Goal: Task Accomplishment & Management: Manage account settings

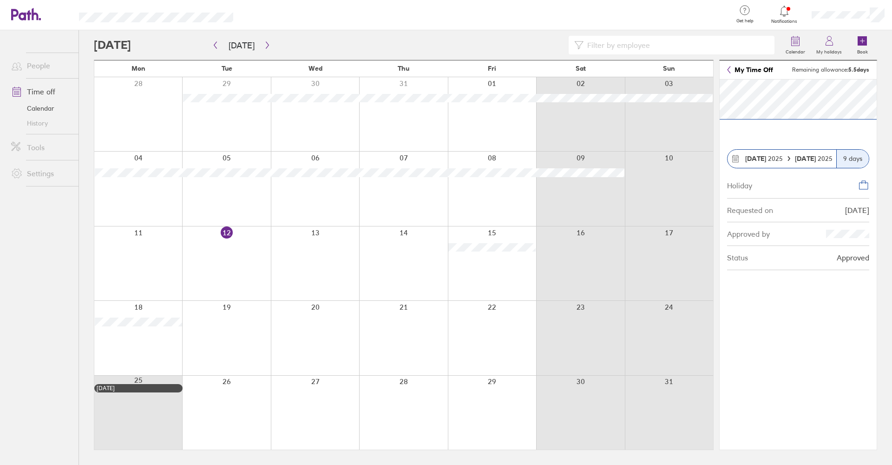
click at [847, 164] on div "9 days" at bounding box center [852, 159] width 33 height 18
click at [841, 174] on div "Holiday" at bounding box center [798, 185] width 142 height 26
click at [836, 138] on section "[DATE] [DATE] 9 days Holiday Requested on [DATE] Approved by Status Approved" at bounding box center [798, 264] width 157 height 370
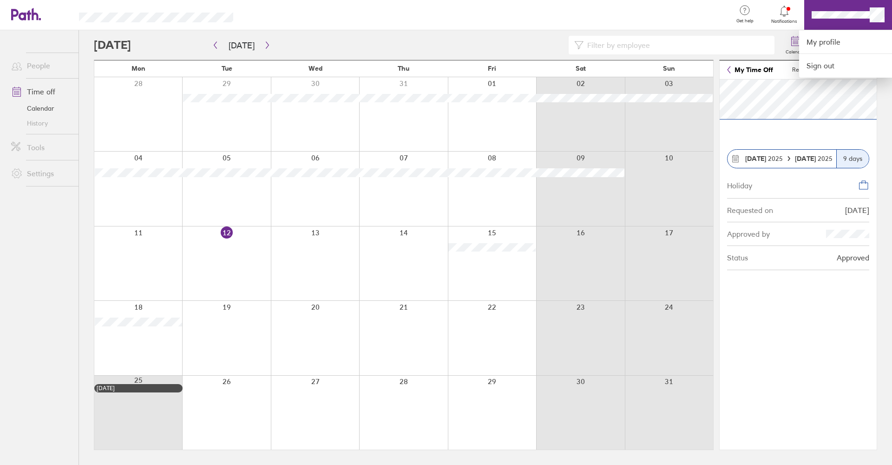
click at [849, 17] on div at bounding box center [446, 232] width 892 height 465
click at [835, 44] on link "My profile" at bounding box center [845, 42] width 93 height 24
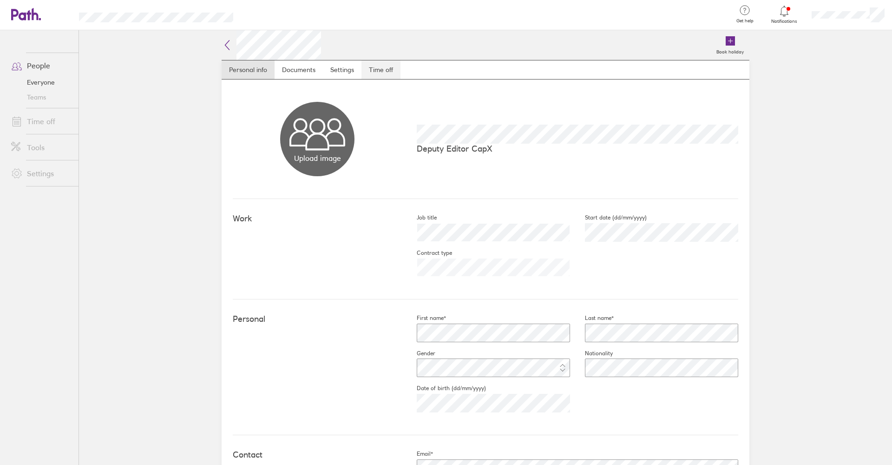
click at [364, 69] on link "Time off" at bounding box center [381, 69] width 39 height 19
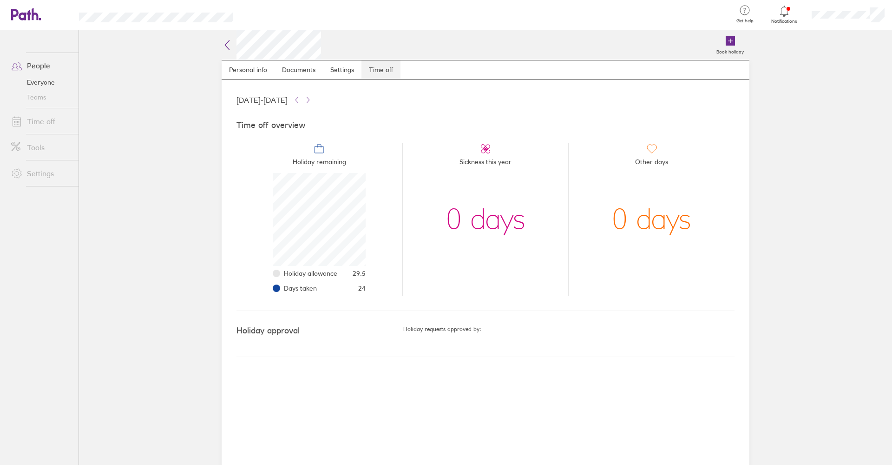
scroll to position [93, 93]
click at [259, 70] on link "Personal info" at bounding box center [248, 69] width 53 height 19
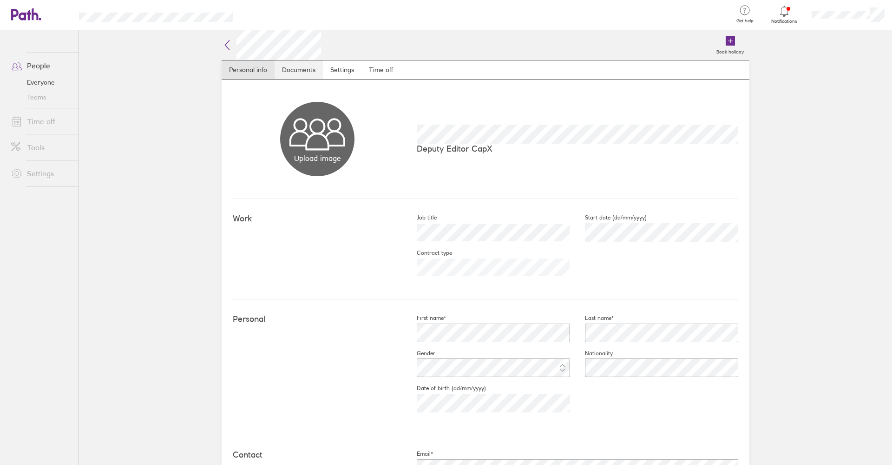
click at [298, 69] on link "Documents" at bounding box center [299, 69] width 48 height 19
